Goal: Navigation & Orientation: Find specific page/section

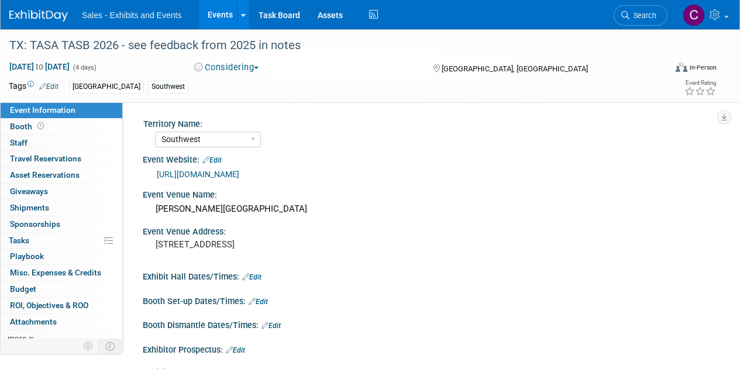
select select "Southwest"
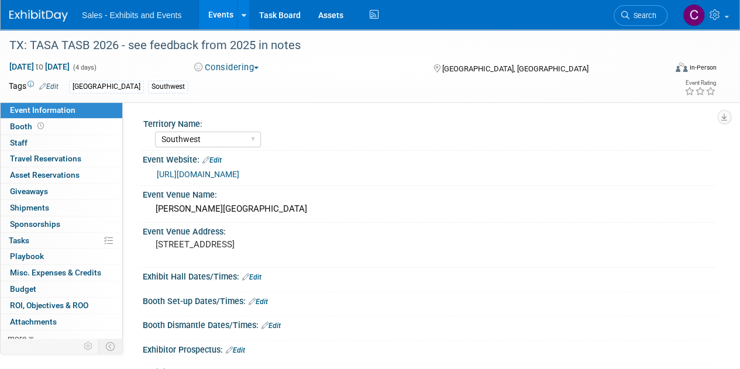
click at [207, 11] on link "Events" at bounding box center [220, 14] width 43 height 29
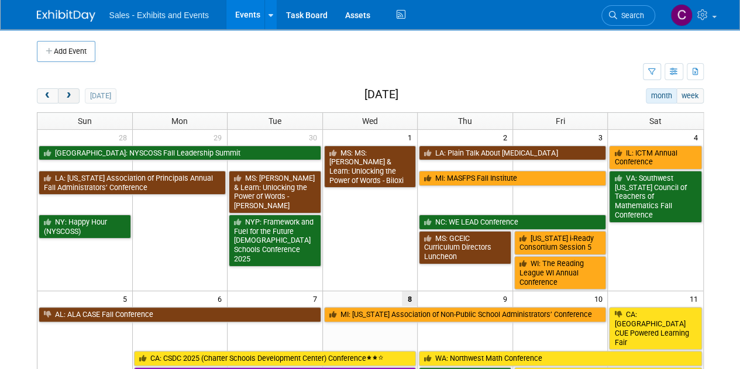
click at [69, 98] on span "next" at bounding box center [68, 96] width 9 height 8
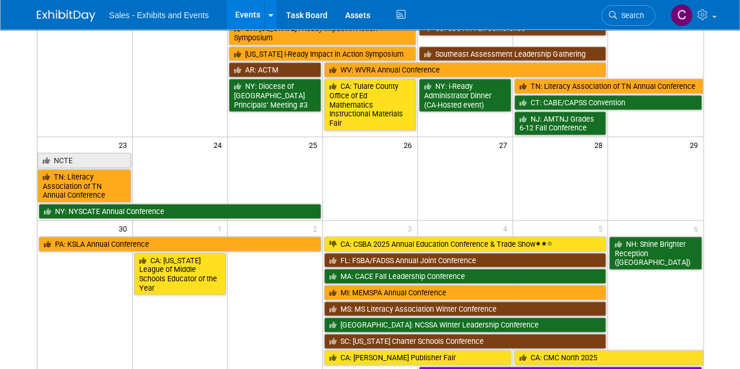
scroll to position [25, 0]
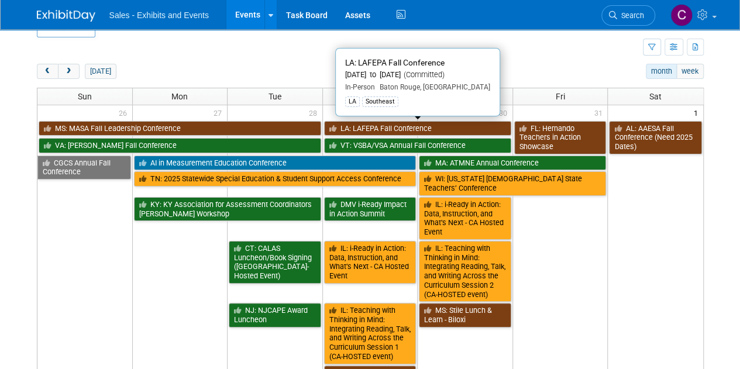
drag, startPoint x: 368, startPoint y: 123, endPoint x: 328, endPoint y: 129, distance: 41.3
click at [368, 123] on link "LA: LAFEPA Fall Conference" at bounding box center [417, 128] width 187 height 15
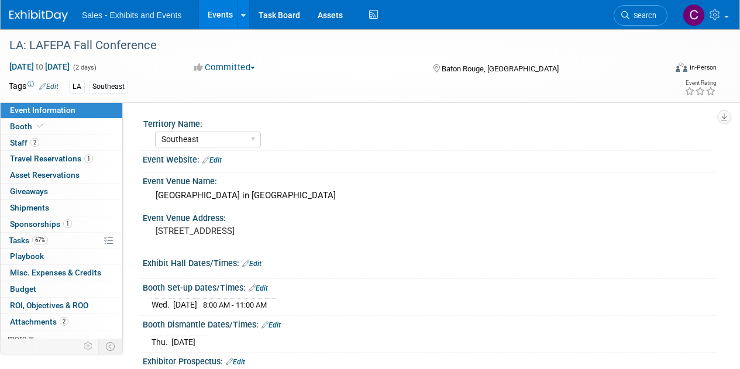
select select "Southeast"
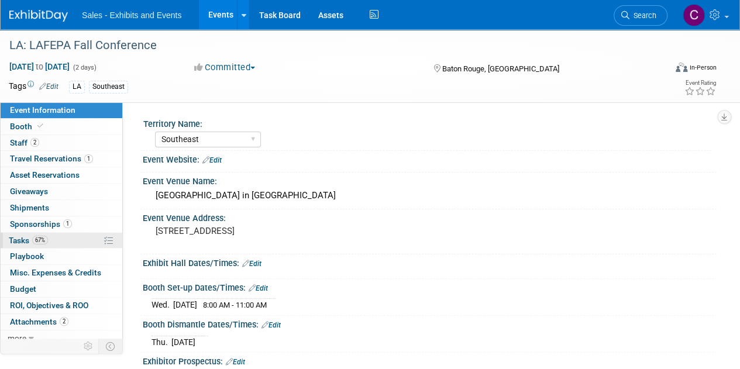
click at [18, 244] on link "67% Tasks 67%" at bounding box center [62, 241] width 122 height 16
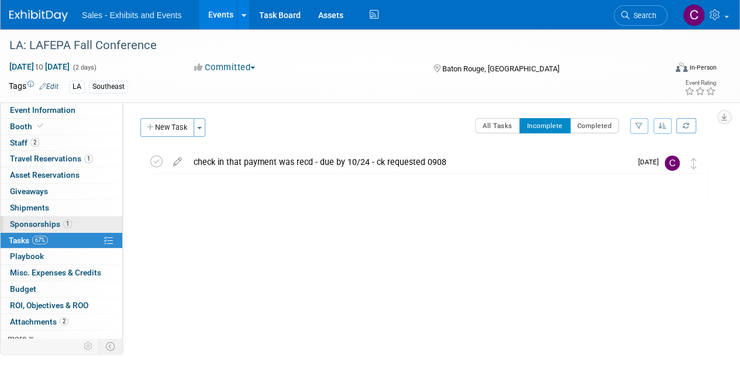
click at [16, 224] on span "Sponsorships 1" at bounding box center [41, 223] width 62 height 9
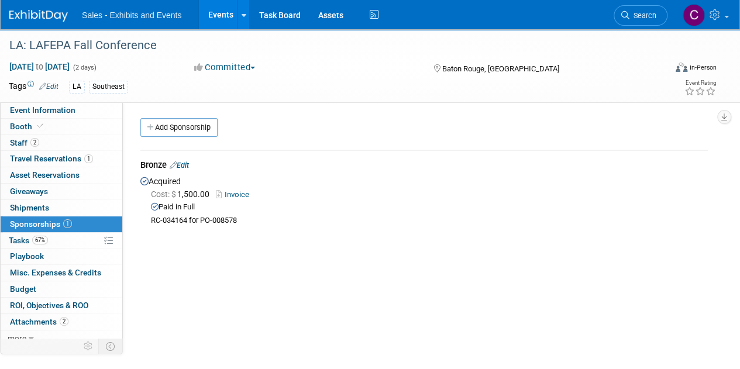
click at [239, 195] on link "Invoice" at bounding box center [235, 194] width 38 height 9
click at [209, 16] on link "Events" at bounding box center [220, 14] width 43 height 29
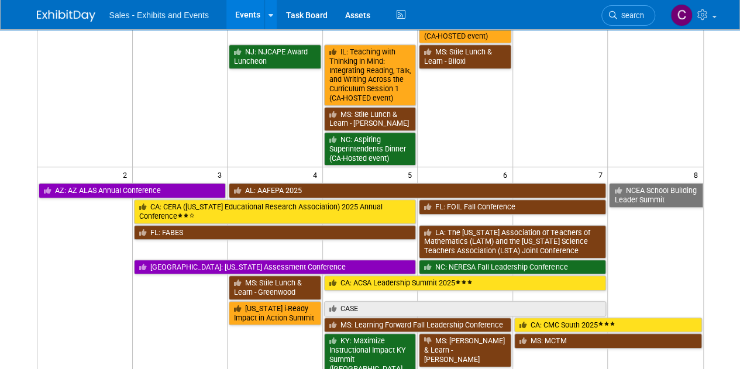
scroll to position [288, 0]
